Goal: Check status: Check status

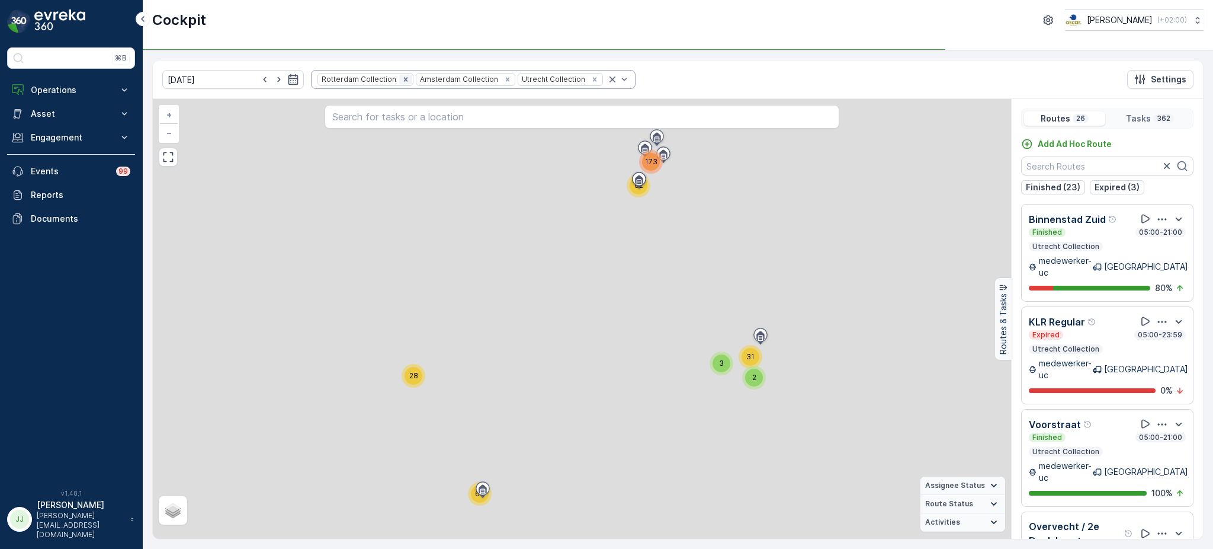
click at [402, 79] on icon "Remove Rotterdam Collection" at bounding box center [406, 79] width 8 height 8
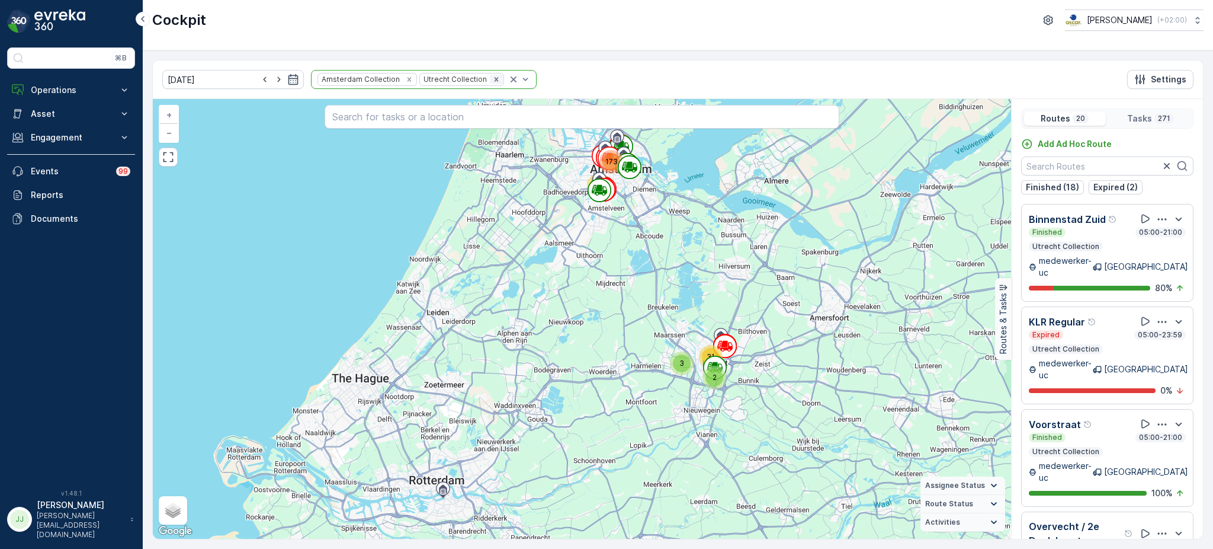
click at [494, 77] on icon "Remove Utrecht Collection" at bounding box center [496, 79] width 4 height 4
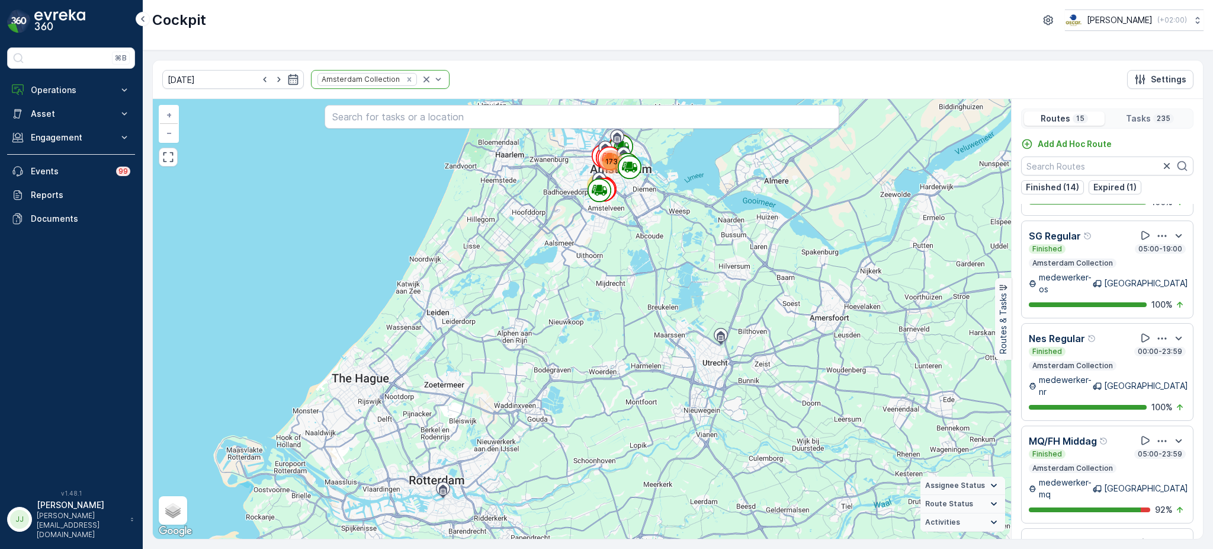
scroll to position [86, 0]
click at [219, 83] on input "[DATE]" at bounding box center [233, 79] width 142 height 19
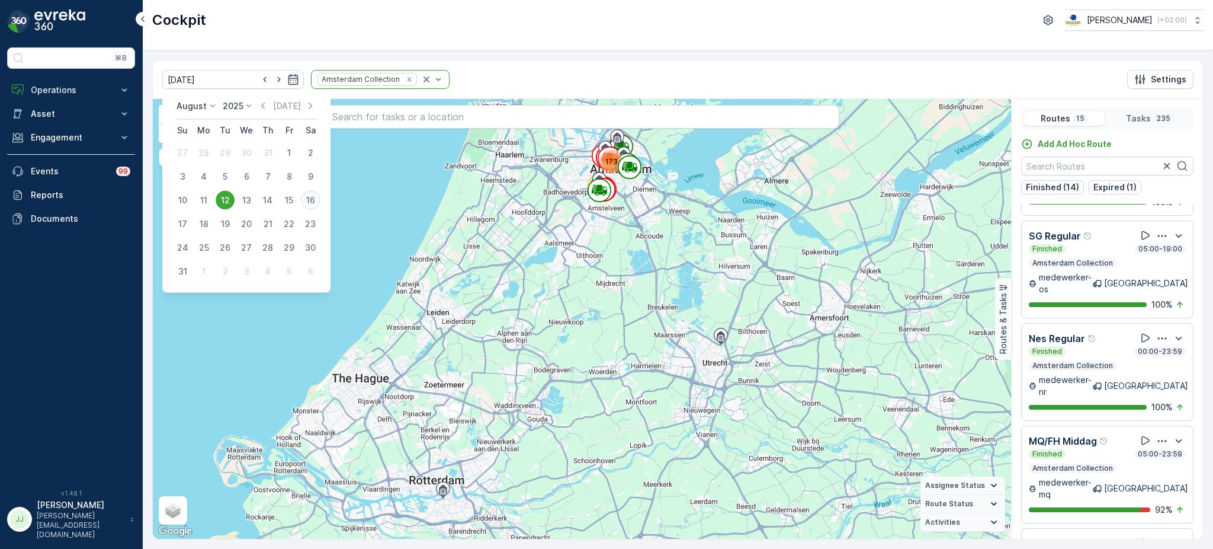
click at [313, 204] on div "16" at bounding box center [310, 200] width 19 height 19
type input "[DATE]"
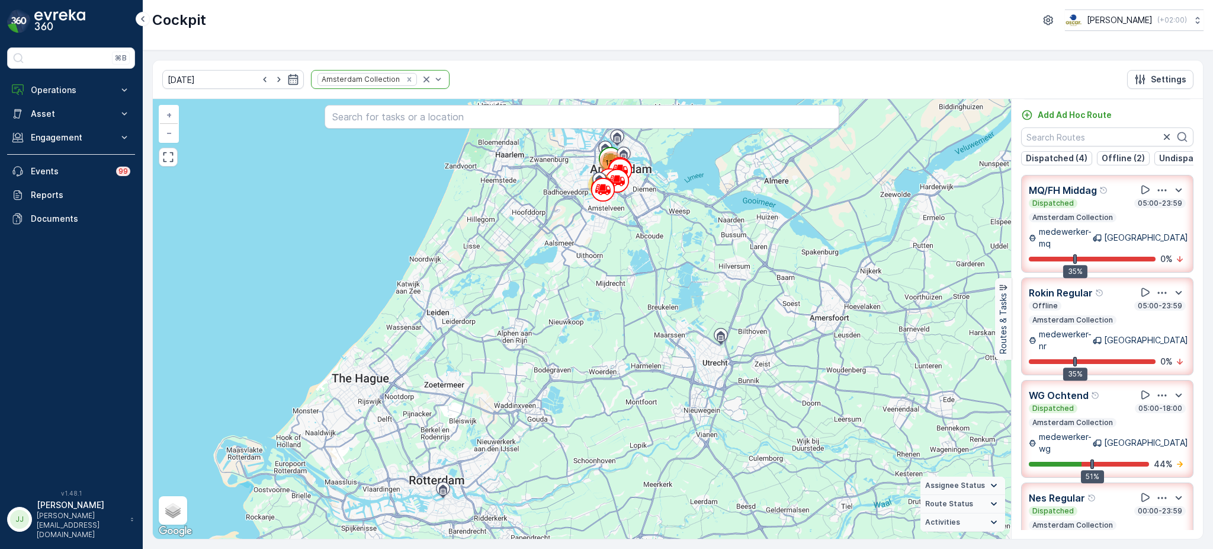
scroll to position [101, 0]
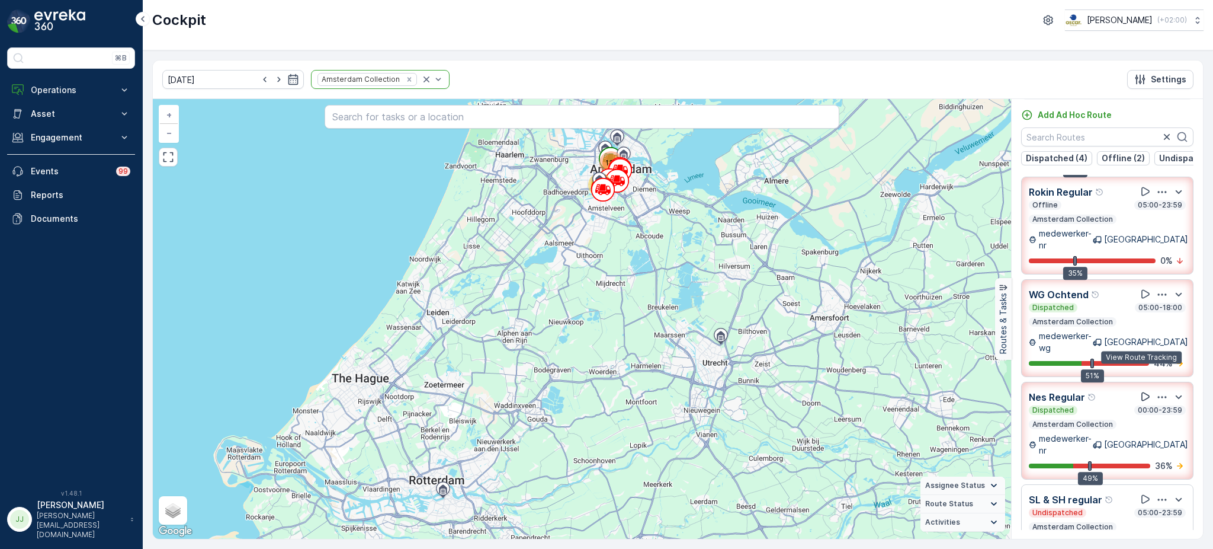
click at [1144, 392] on icon at bounding box center [1146, 396] width 8 height 9
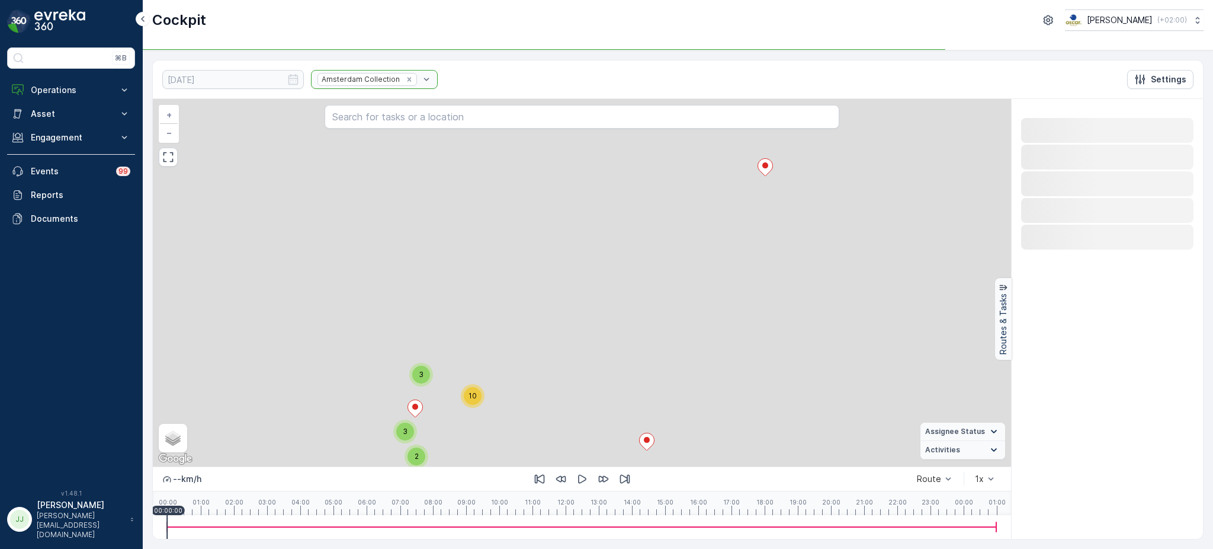
scroll to position [0, 0]
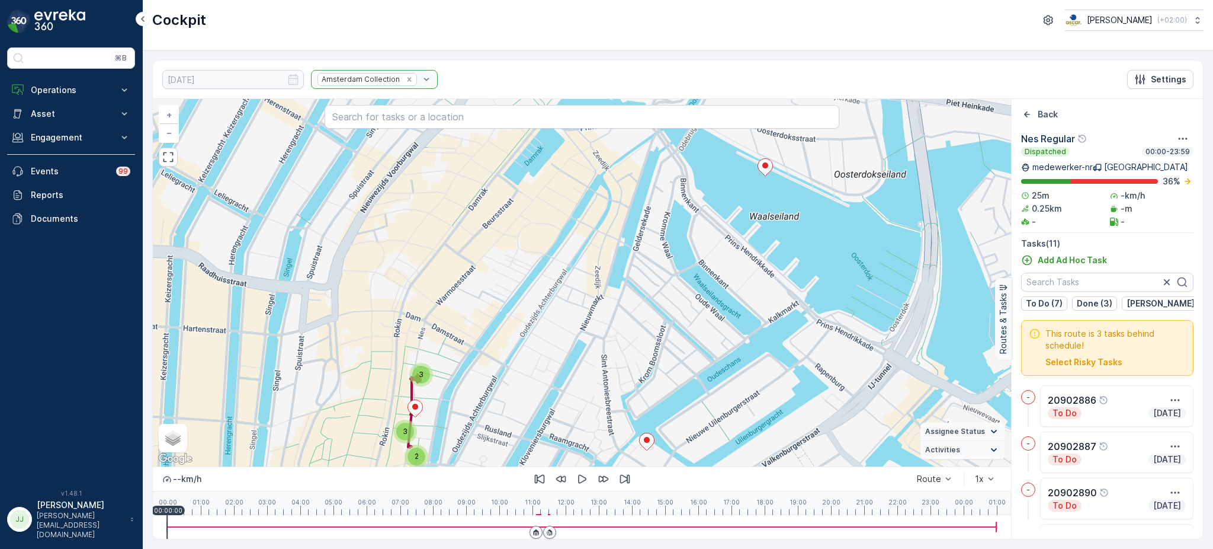
click at [420, 378] on span "3" at bounding box center [421, 374] width 5 height 9
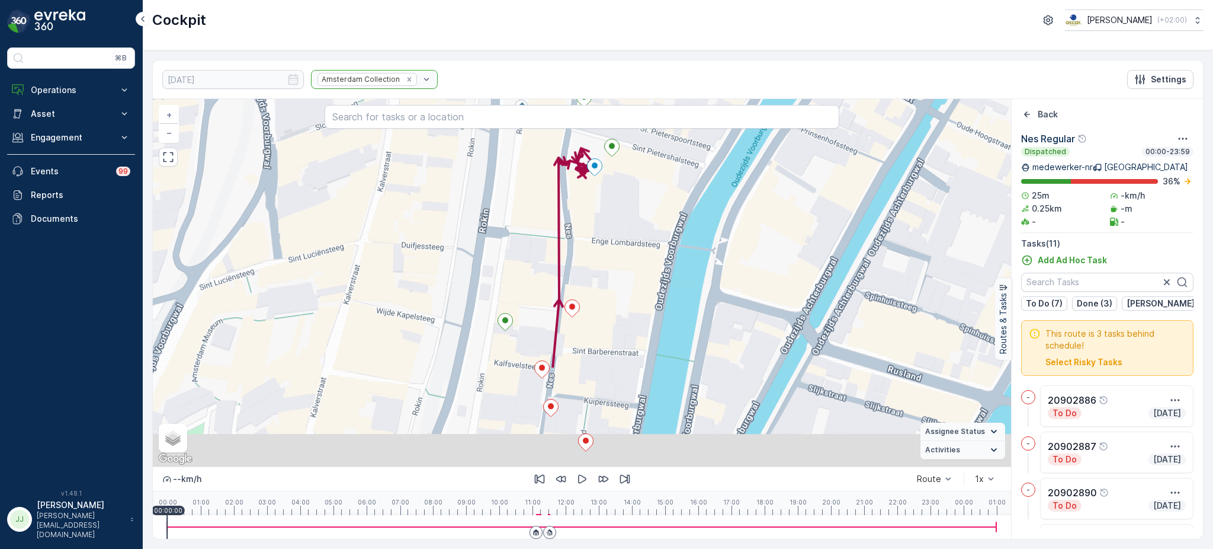
drag, startPoint x: 608, startPoint y: 351, endPoint x: 623, endPoint y: 215, distance: 137.1
click at [623, 215] on div "+ − Satellite Roadmap Terrain Hybrid Leaflet Keyboard shortcuts Map Data Map da…" at bounding box center [582, 282] width 859 height 367
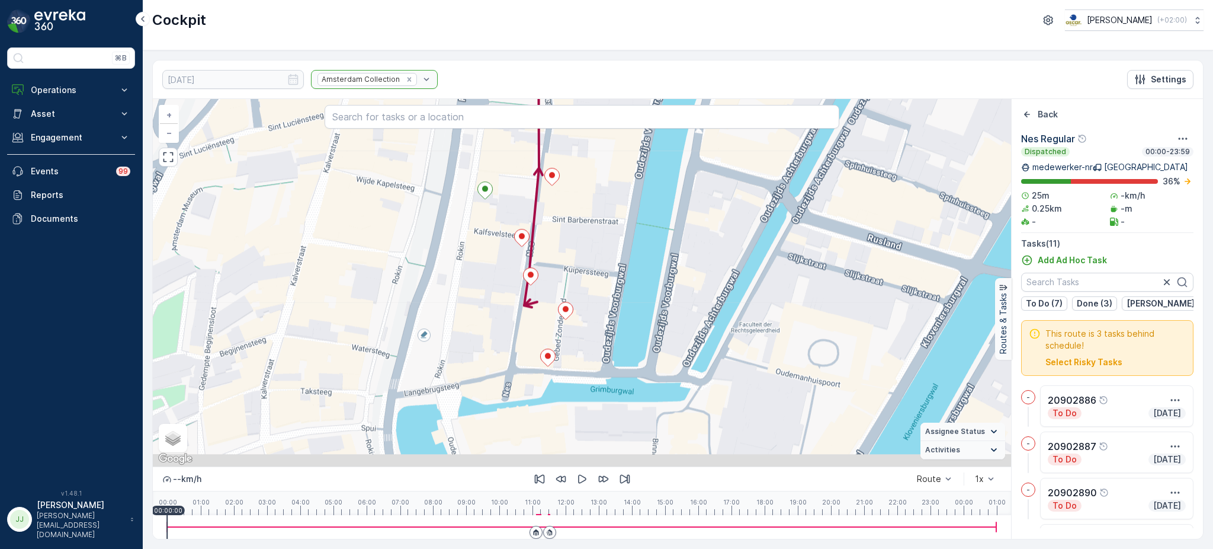
drag, startPoint x: 654, startPoint y: 349, endPoint x: 633, endPoint y: 218, distance: 132.6
click at [633, 218] on div "+ − Satellite Roadmap Terrain Hybrid Leaflet Keyboard shortcuts Map Data Map da…" at bounding box center [582, 282] width 859 height 367
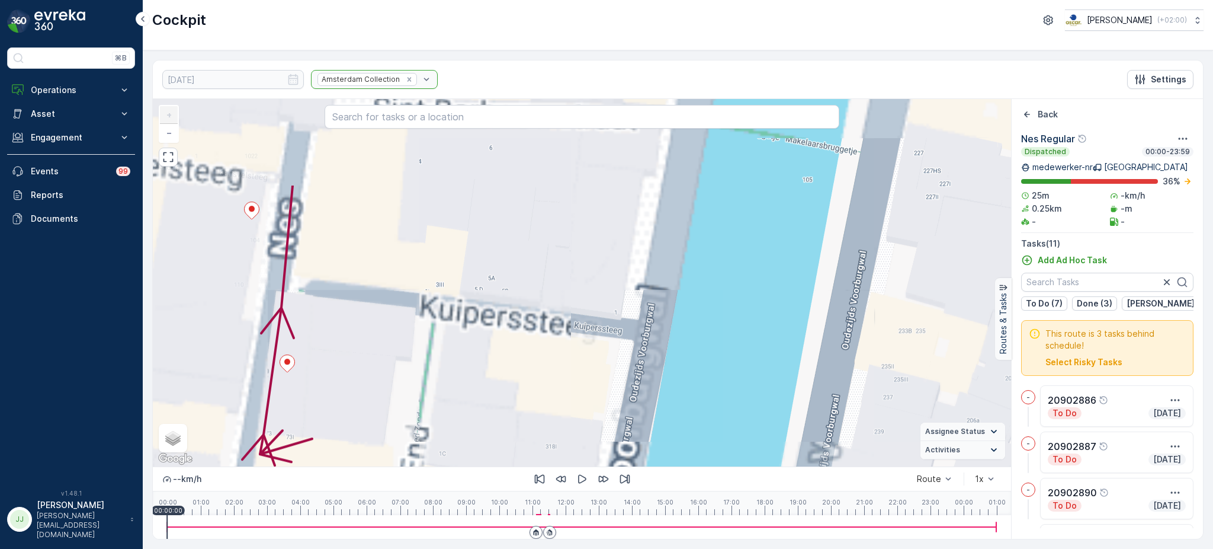
drag, startPoint x: 557, startPoint y: 246, endPoint x: 562, endPoint y: 369, distance: 122.2
click at [562, 369] on div "+ − Satellite Roadmap Terrain Hybrid Leaflet Keyboard shortcuts Map Data Map da…" at bounding box center [582, 282] width 859 height 367
